Goal: Navigation & Orientation: Find specific page/section

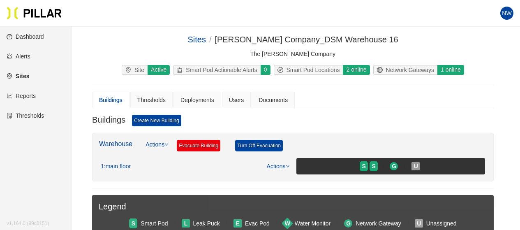
click at [38, 35] on link "Dashboard" at bounding box center [25, 36] width 37 height 7
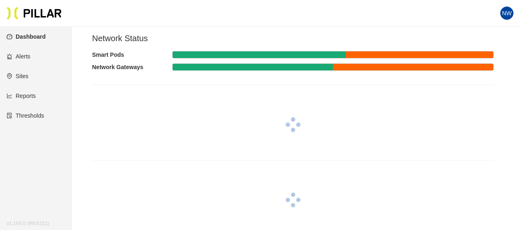
click at [146, 162] on section "Network Status Smart Pods Network Gateways" at bounding box center [293, 134] width 402 height 202
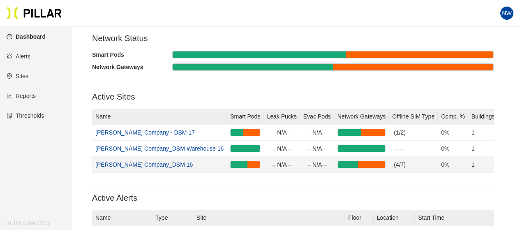
click at [149, 166] on link "[PERSON_NAME] Company_DSM 16" at bounding box center [143, 164] width 97 height 7
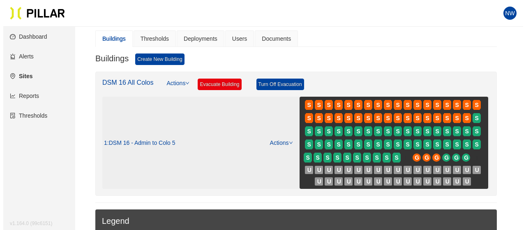
scroll to position [82, 0]
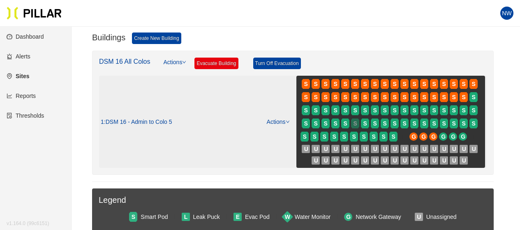
click at [359, 128] on div at bounding box center [355, 128] width 8 height 2
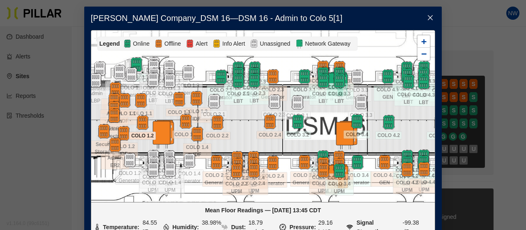
click at [131, 125] on div at bounding box center [142, 122] width 29 height 15
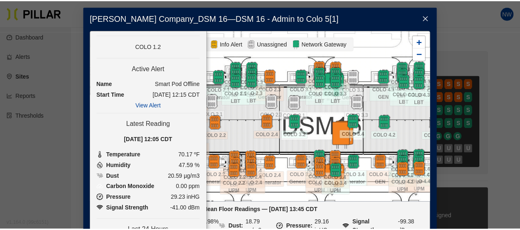
scroll to position [0, 0]
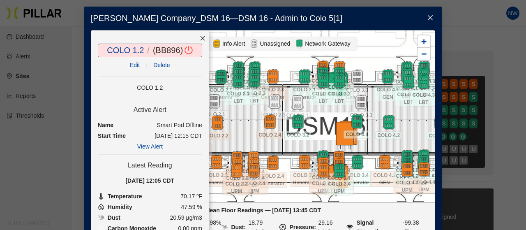
click at [196, 42] on div at bounding box center [202, 38] width 12 height 16
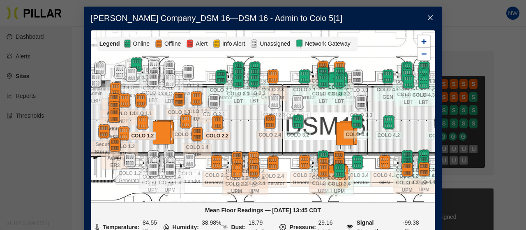
click at [222, 123] on div at bounding box center [217, 122] width 29 height 15
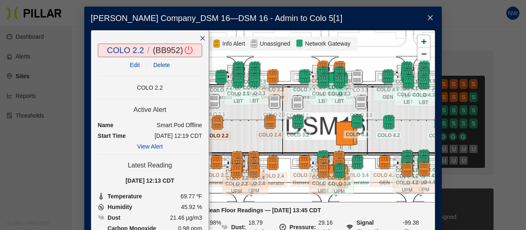
click at [200, 40] on icon "close" at bounding box center [203, 38] width 6 height 6
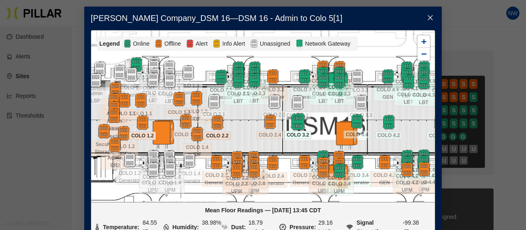
click at [291, 116] on img at bounding box center [298, 122] width 18 height 18
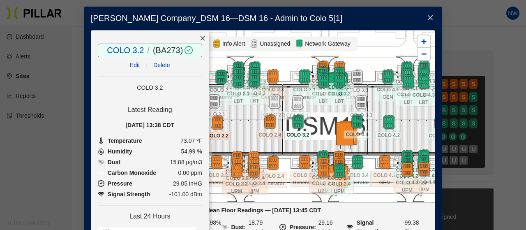
click at [200, 37] on icon "close" at bounding box center [202, 38] width 5 height 5
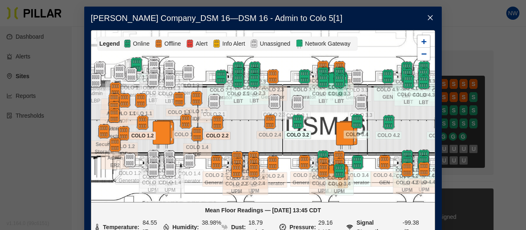
click at [427, 18] on icon "close" at bounding box center [430, 17] width 7 height 7
